Goal: Task Accomplishment & Management: Use online tool/utility

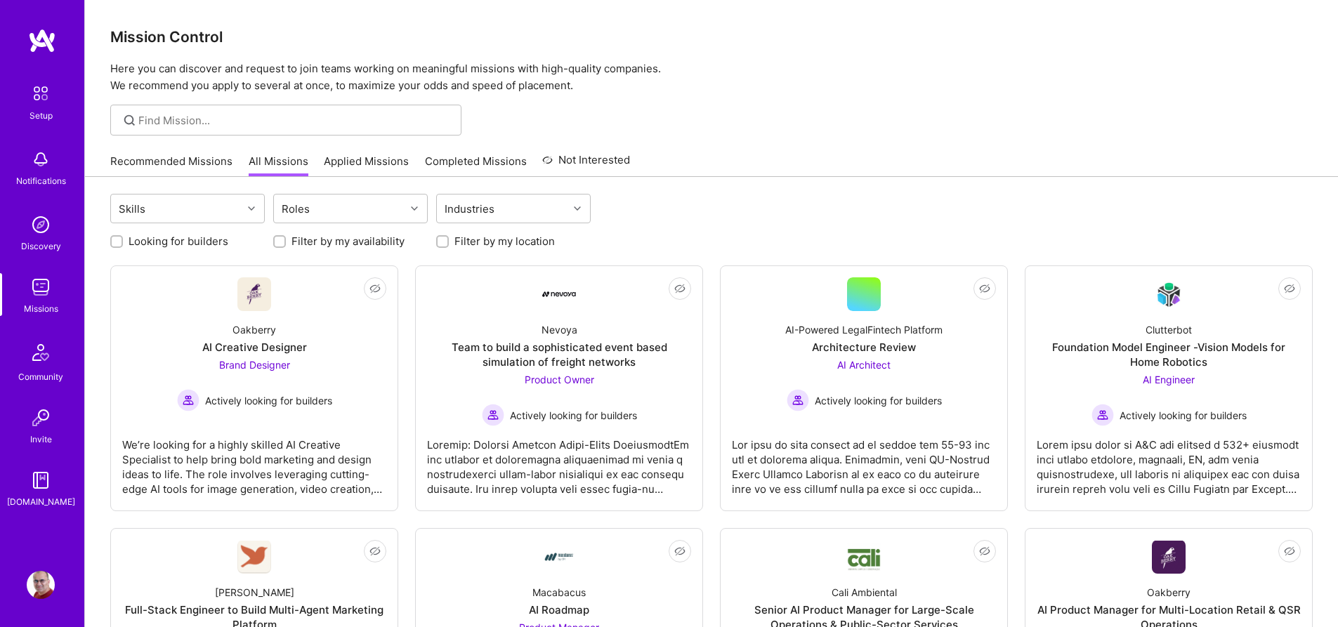
click at [201, 240] on label "Looking for builders" at bounding box center [179, 241] width 100 height 15
click at [123, 240] on input "Looking for builders" at bounding box center [118, 242] width 10 height 10
checkbox input "true"
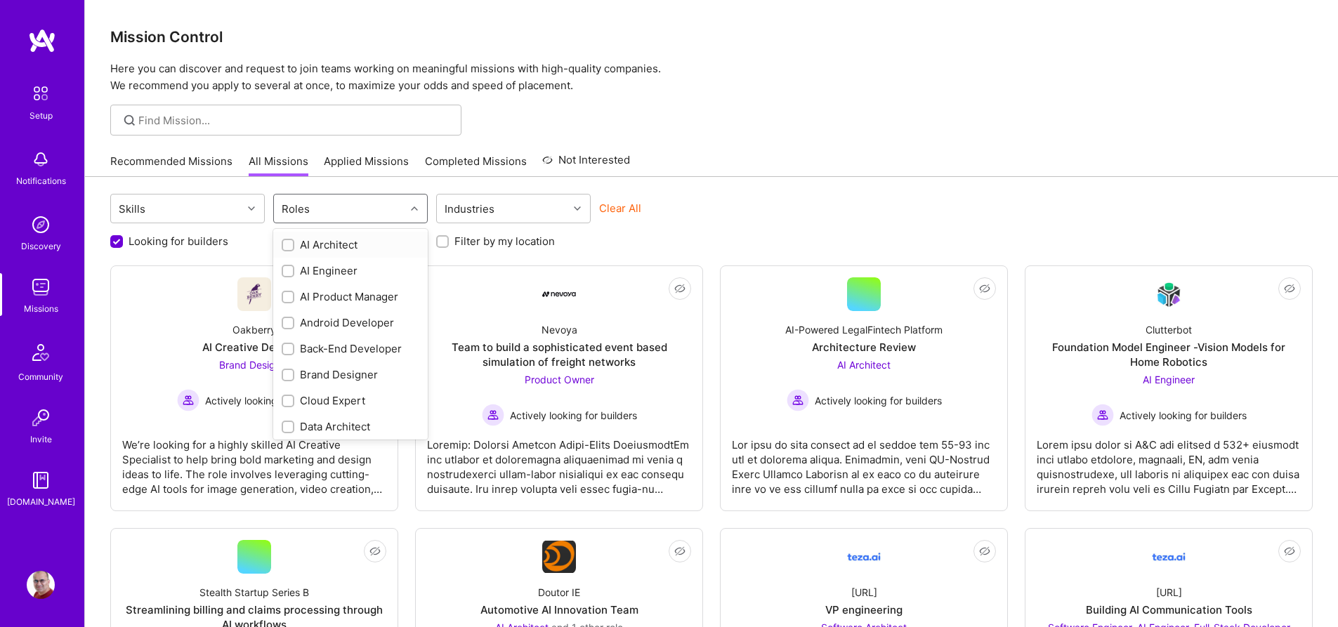
click at [338, 210] on div "Roles" at bounding box center [339, 209] width 131 height 28
click at [329, 353] on div "Back-End Developer" at bounding box center [351, 348] width 138 height 15
checkbox input "true"
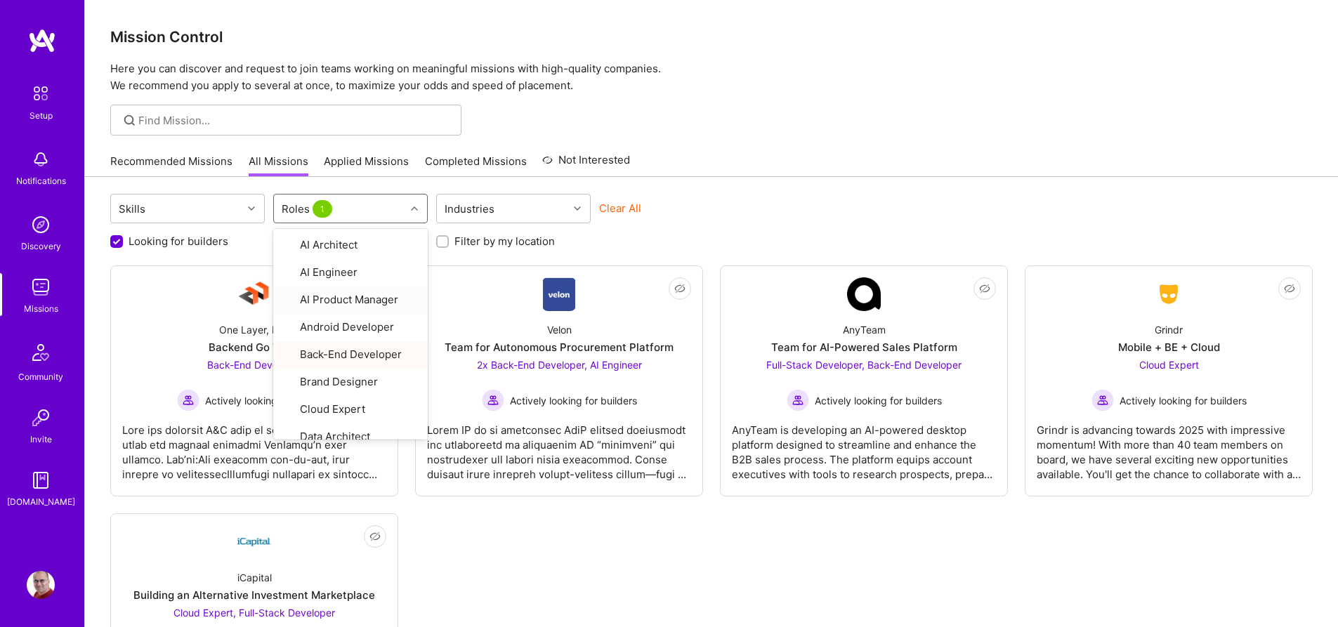
click at [997, 147] on div "Recommended Missions All Missions Applied Missions Completed Missions Not Inter…" at bounding box center [711, 161] width 1202 height 30
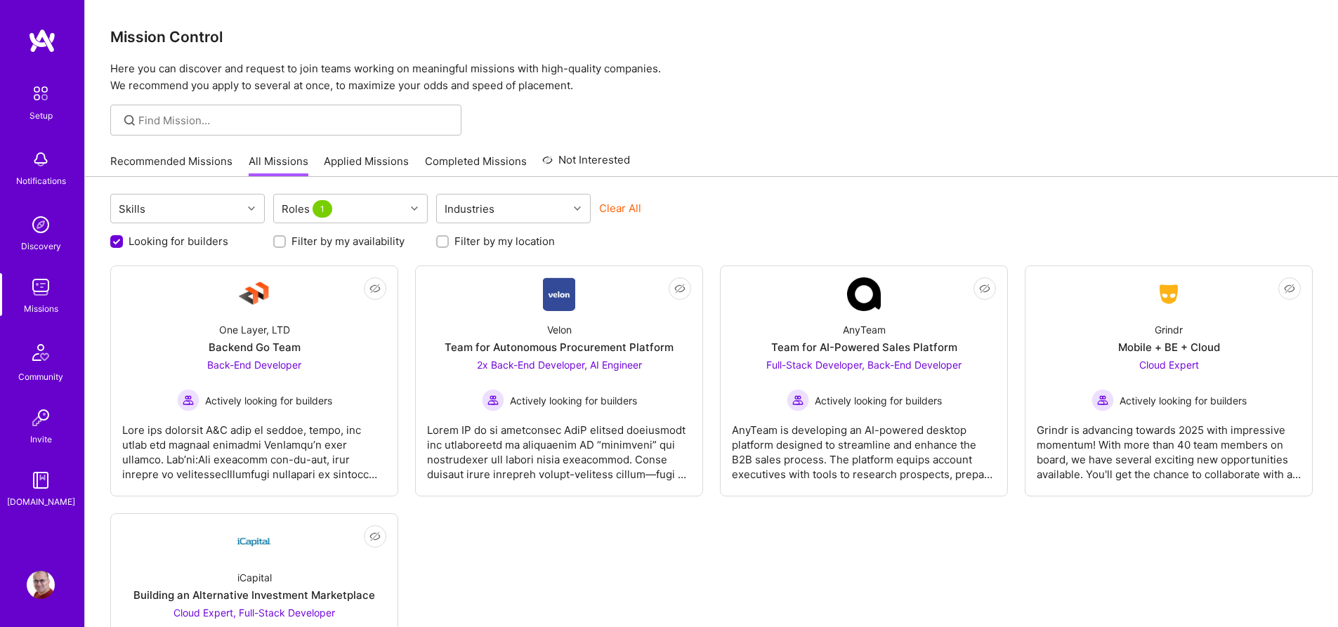
scroll to position [1, 0]
click at [192, 158] on link "Recommended Missions" at bounding box center [171, 164] width 122 height 23
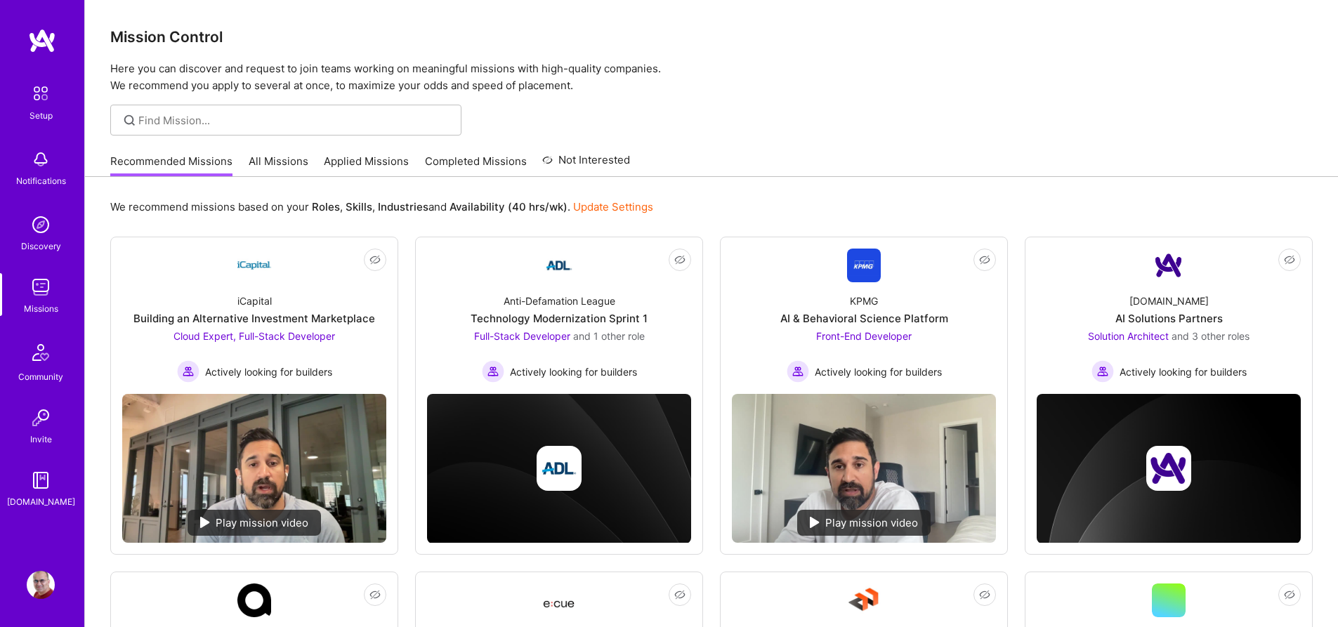
click at [990, 108] on div at bounding box center [711, 120] width 1253 height 31
